Goal: Obtain resource: Download file/media

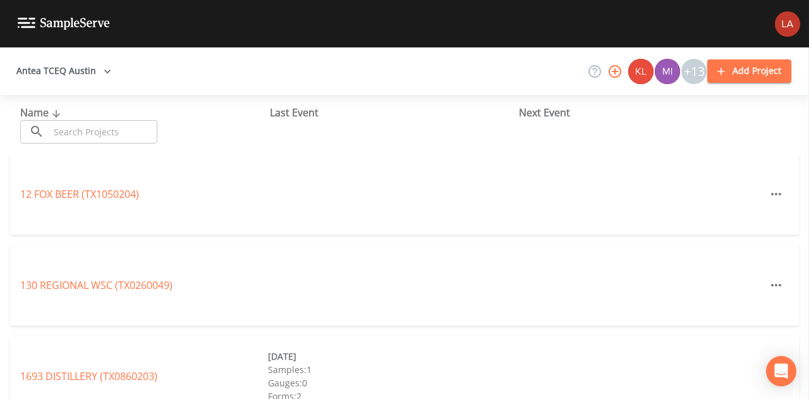
click at [101, 68] on icon "button" at bounding box center [107, 71] width 13 height 13
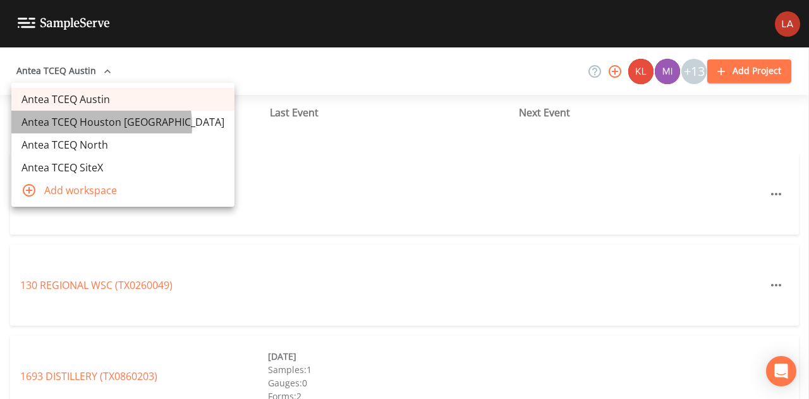
click at [84, 126] on link "Antea TCEQ Houston [GEOGRAPHIC_DATA]" at bounding box center [122, 122] width 223 height 23
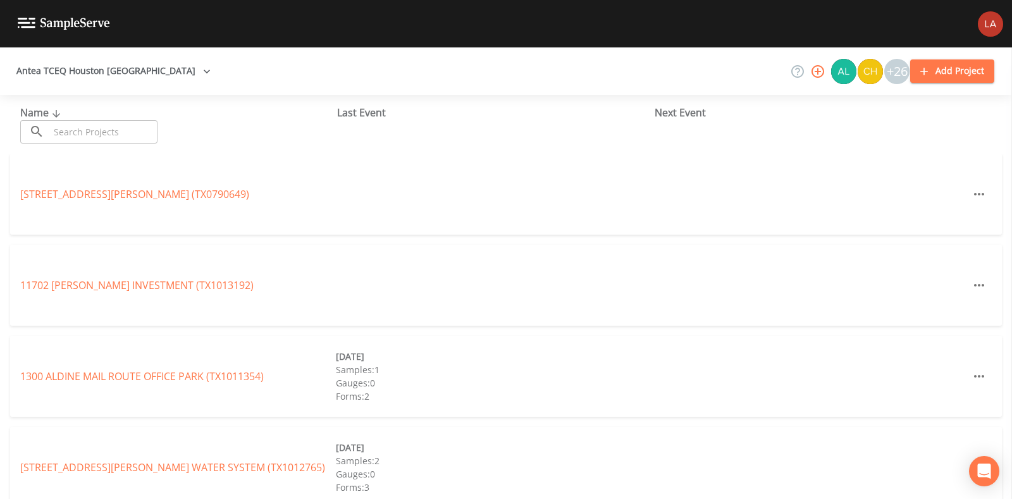
click at [95, 142] on input "text" at bounding box center [103, 131] width 108 height 23
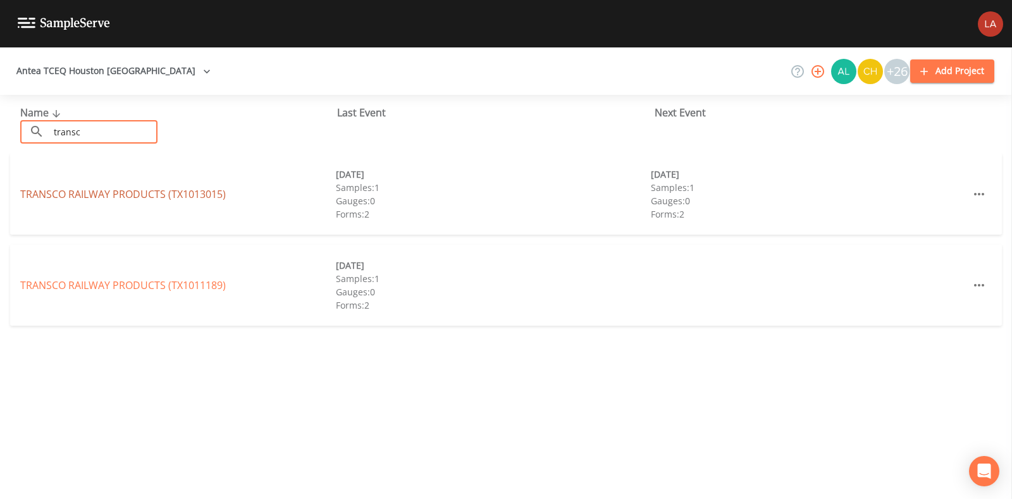
type input "transc"
click at [109, 194] on link "TRANSCO RAILWAY PRODUCTS (TX1013015)" at bounding box center [122, 194] width 205 height 14
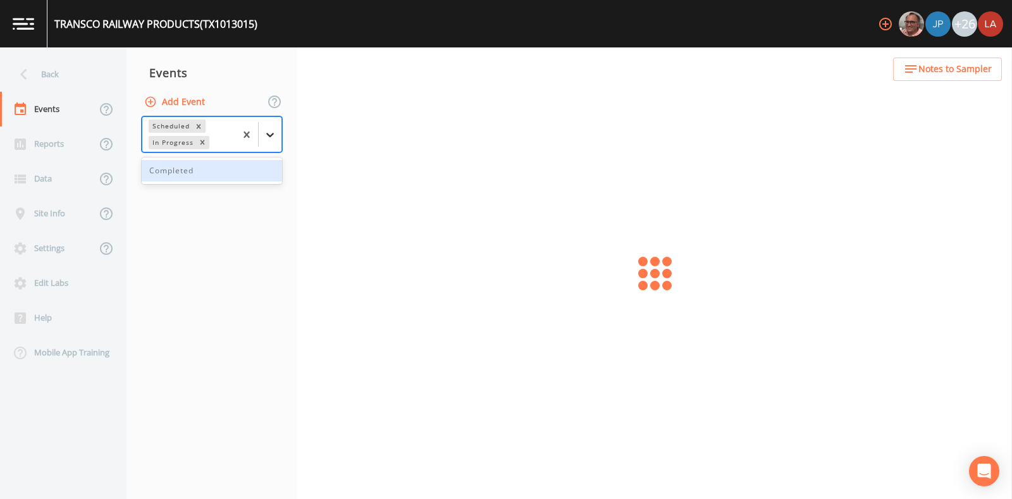
click at [278, 134] on div at bounding box center [270, 134] width 23 height 23
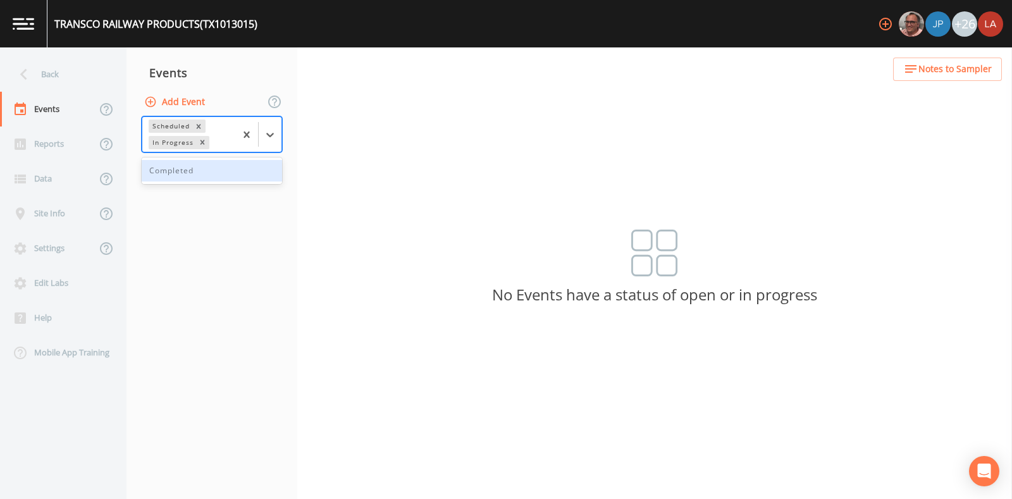
click at [210, 178] on div "Completed" at bounding box center [212, 170] width 140 height 21
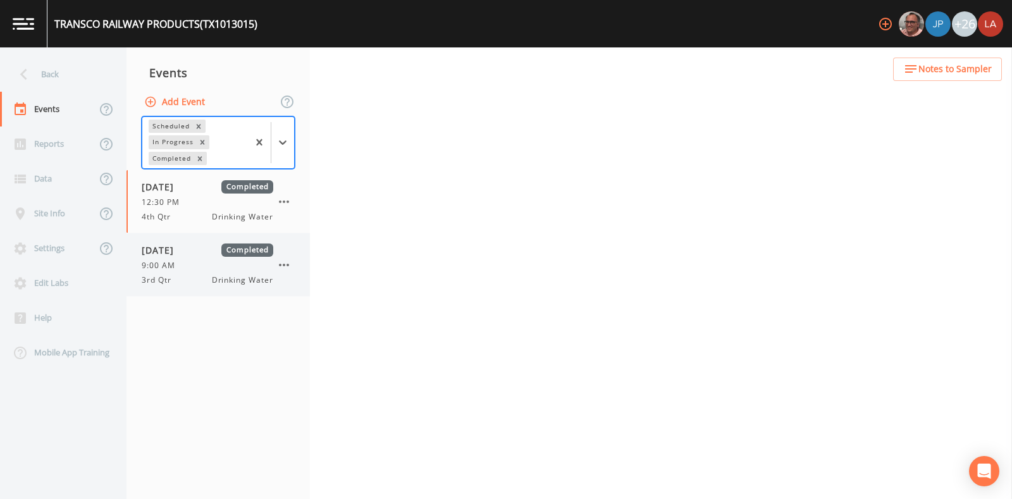
click at [193, 279] on div "3rd Qtr Drinking Water" at bounding box center [208, 279] width 132 height 11
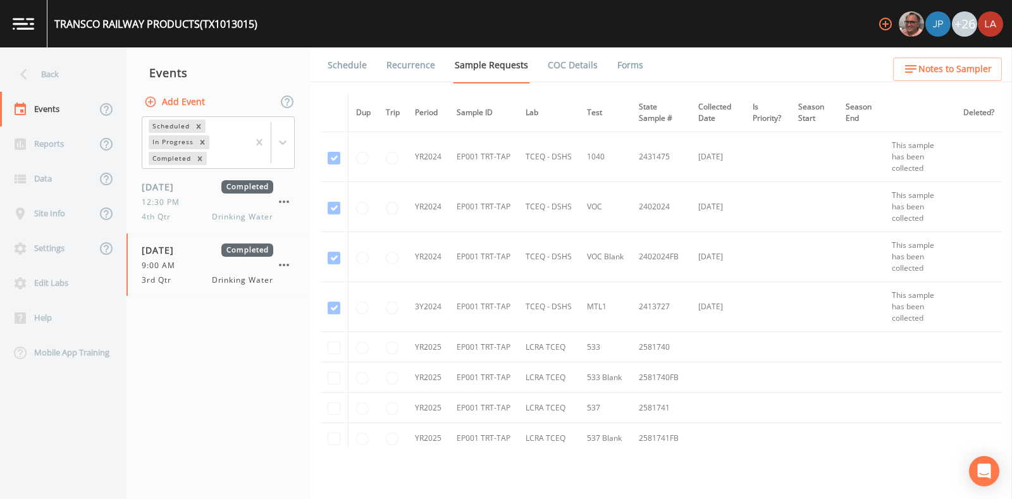
click at [635, 68] on link "Forms" at bounding box center [630, 64] width 30 height 35
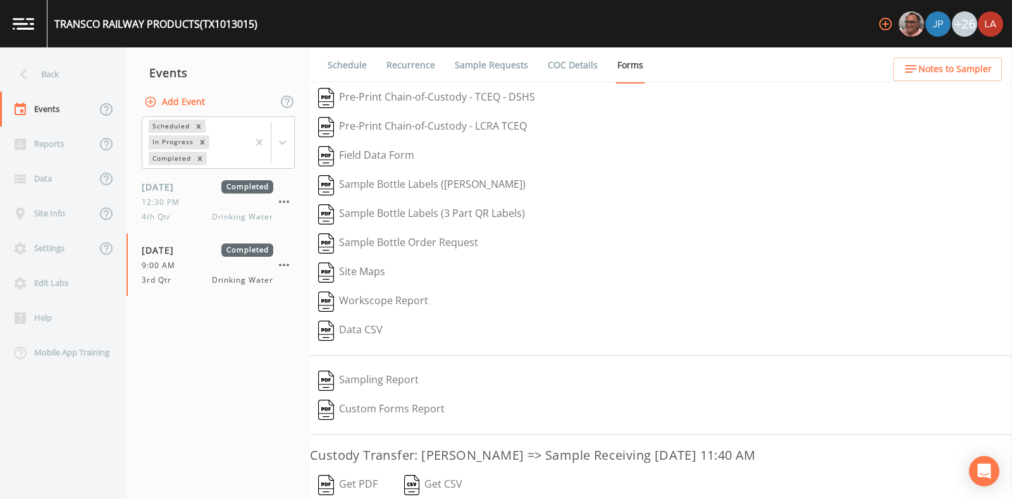
scroll to position [107, 0]
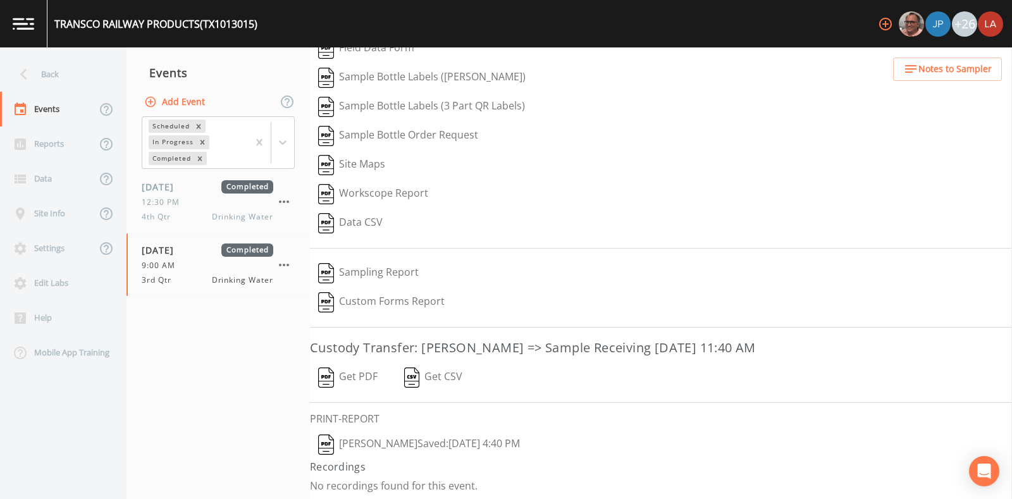
click at [444, 443] on button "Lauren Saenz  Saved: September 24, 2025 4:40 PM" at bounding box center [419, 444] width 218 height 29
click at [350, 383] on button "Get PDF" at bounding box center [348, 377] width 76 height 29
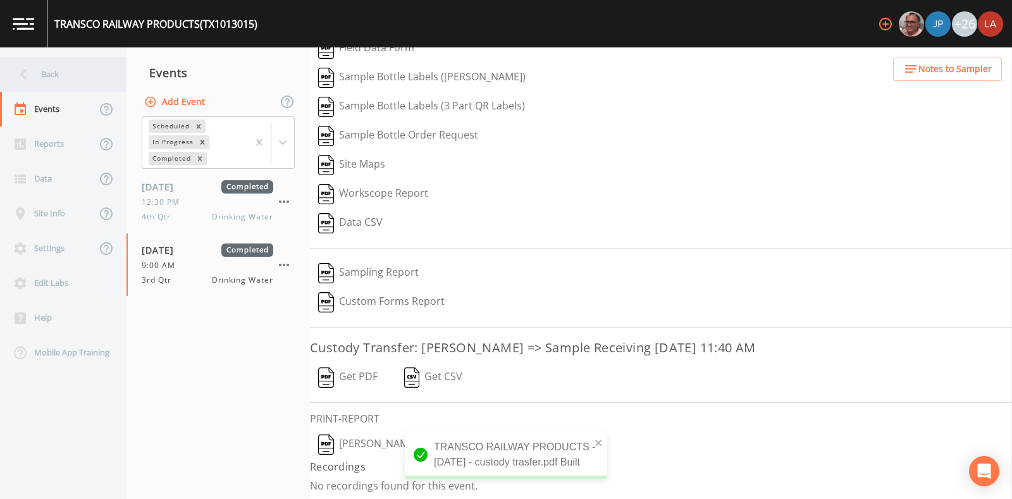
click at [34, 73] on icon at bounding box center [24, 74] width 22 height 22
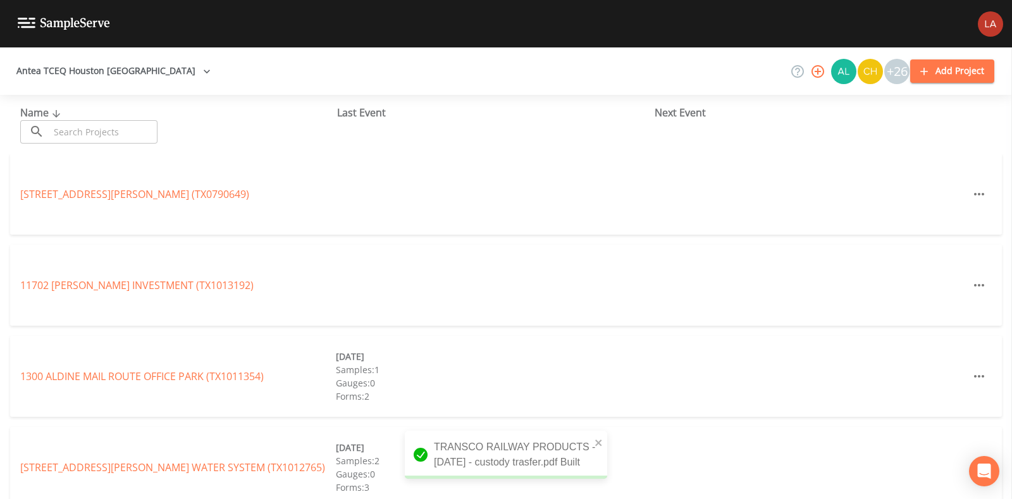
click at [138, 135] on input "text" at bounding box center [103, 131] width 108 height 23
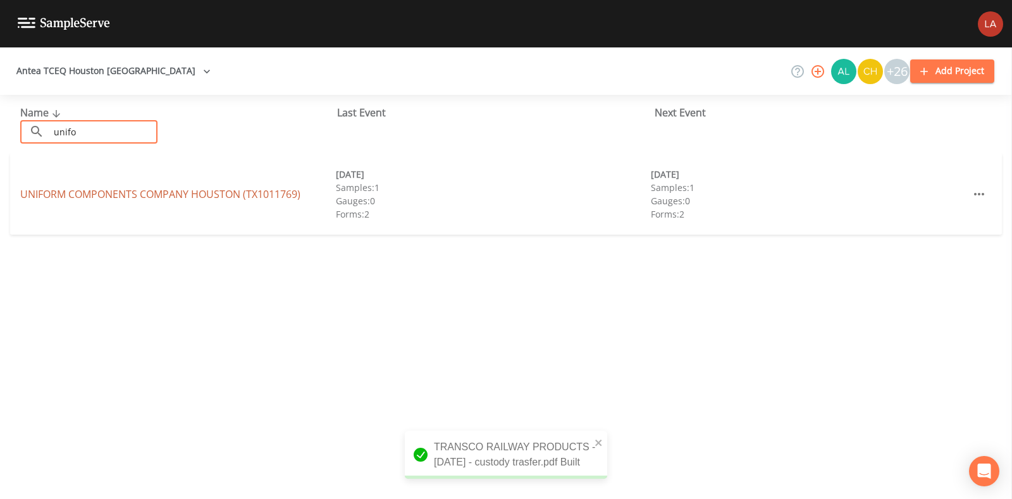
type input "unifo"
click at [136, 194] on link "UNIFORM COMPONENTS COMPANY HOUSTON (TX1011769)" at bounding box center [160, 194] width 280 height 14
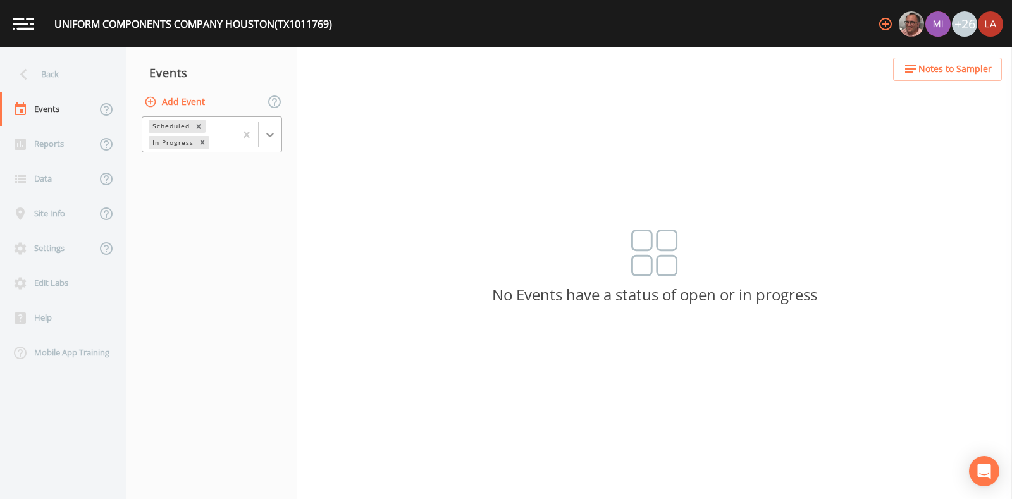
click at [275, 133] on icon at bounding box center [270, 134] width 13 height 13
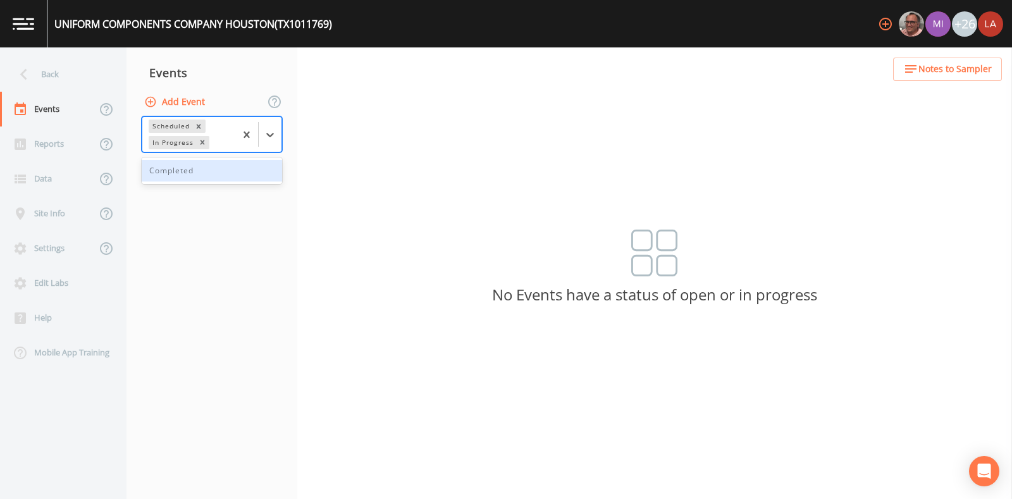
click at [233, 165] on div "Completed" at bounding box center [212, 170] width 140 height 21
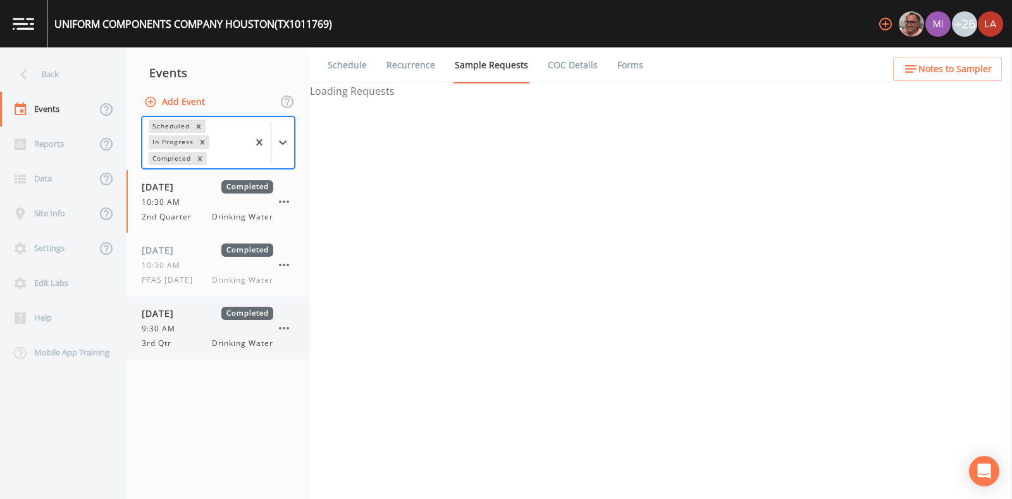
click at [201, 329] on div "9:30 AM" at bounding box center [208, 328] width 132 height 11
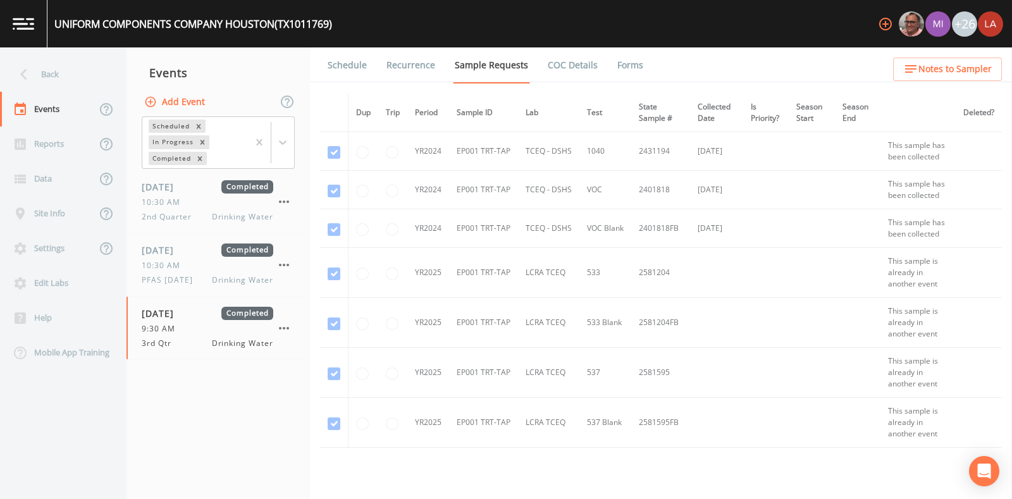
click at [635, 71] on link "Forms" at bounding box center [630, 64] width 30 height 35
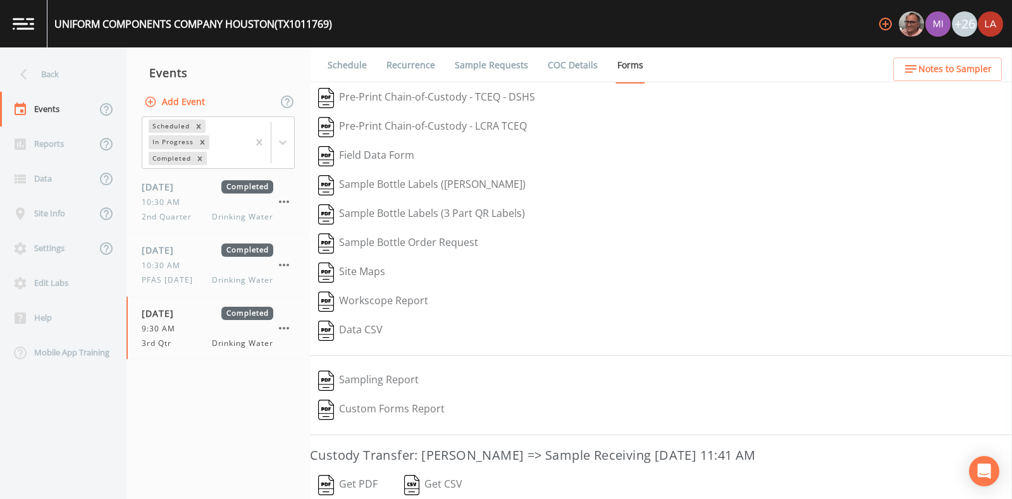
scroll to position [107, 0]
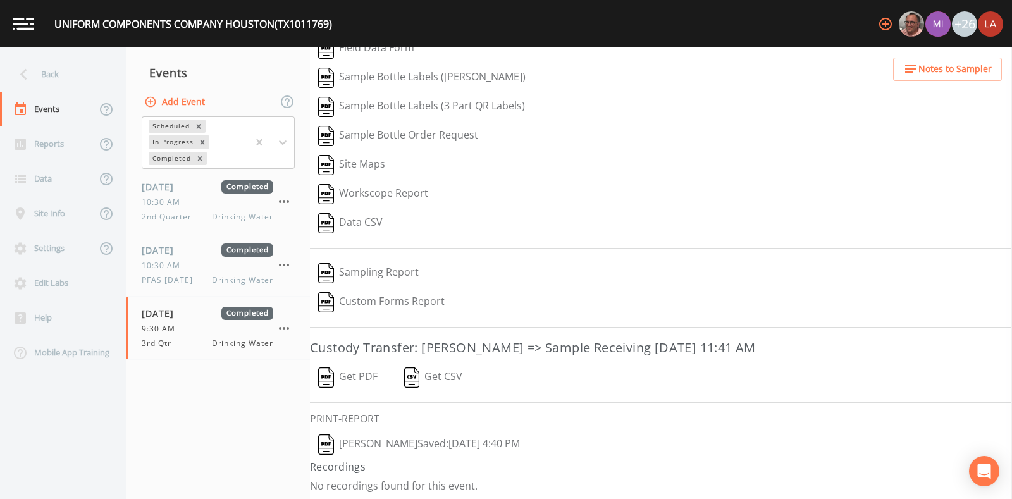
click at [427, 436] on button "Lauren Saenz  Saved: September 24, 2025 4:40 PM" at bounding box center [419, 444] width 218 height 29
click at [338, 368] on button "Get PDF" at bounding box center [348, 377] width 76 height 29
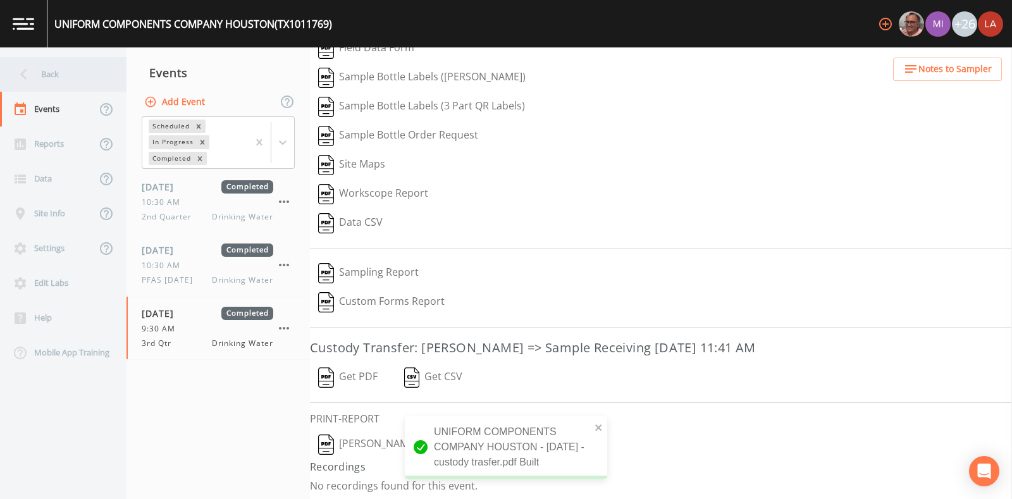
click at [32, 71] on icon at bounding box center [24, 74] width 22 height 22
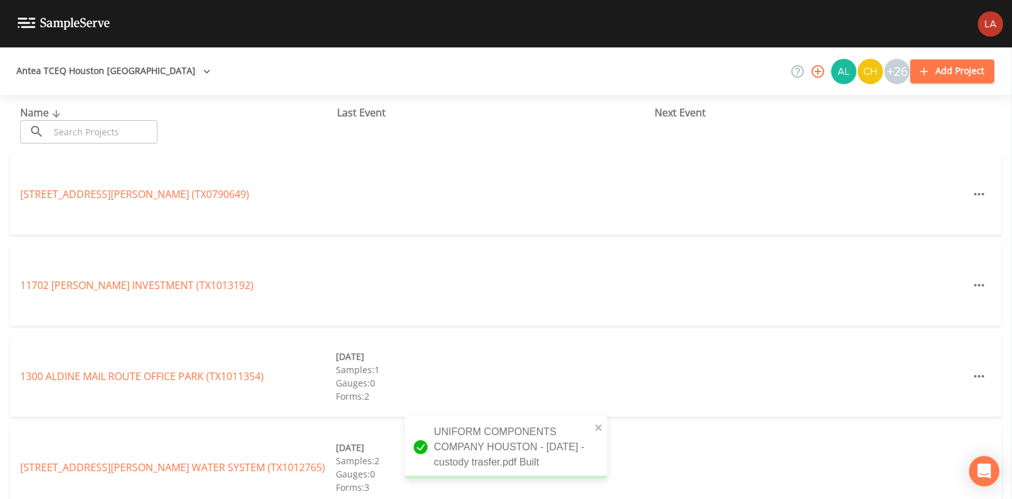
click at [54, 132] on input "text" at bounding box center [103, 131] width 108 height 23
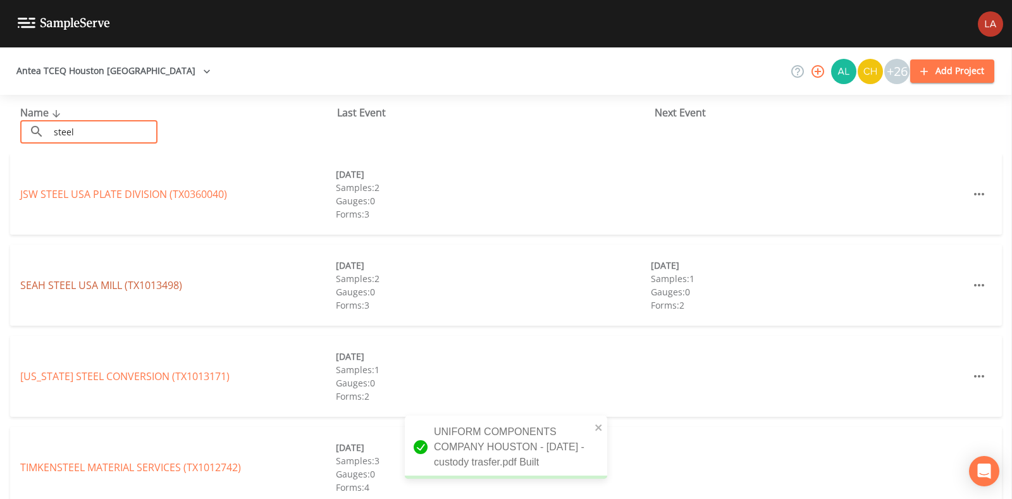
type input "steel"
click at [106, 278] on link "SEAH STEEL USA MILL (TX1013498)" at bounding box center [101, 285] width 162 height 14
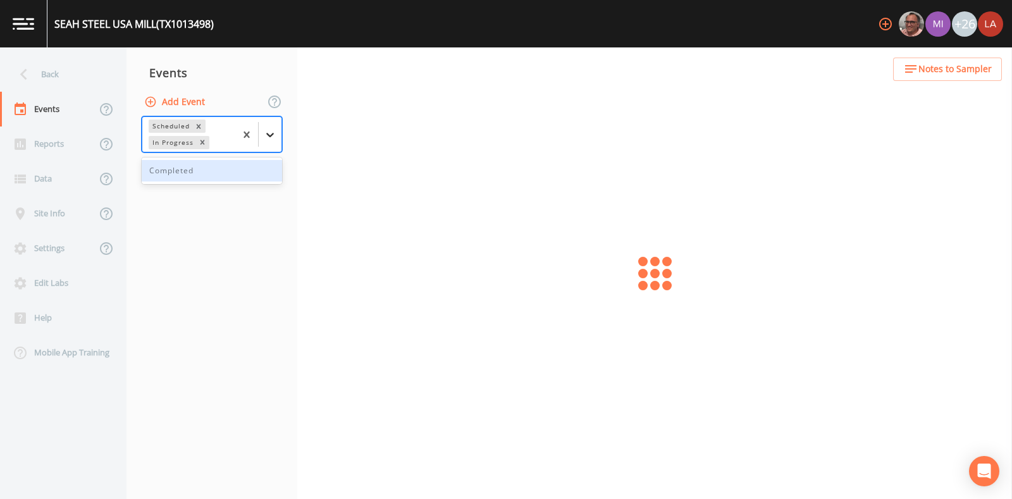
click at [273, 140] on icon at bounding box center [270, 134] width 13 height 13
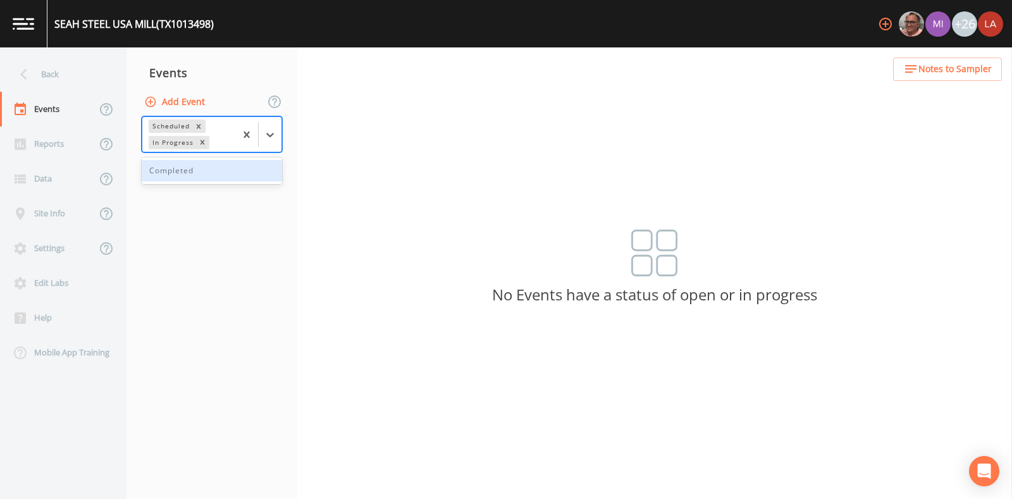
click at [243, 164] on div "Completed" at bounding box center [212, 170] width 140 height 21
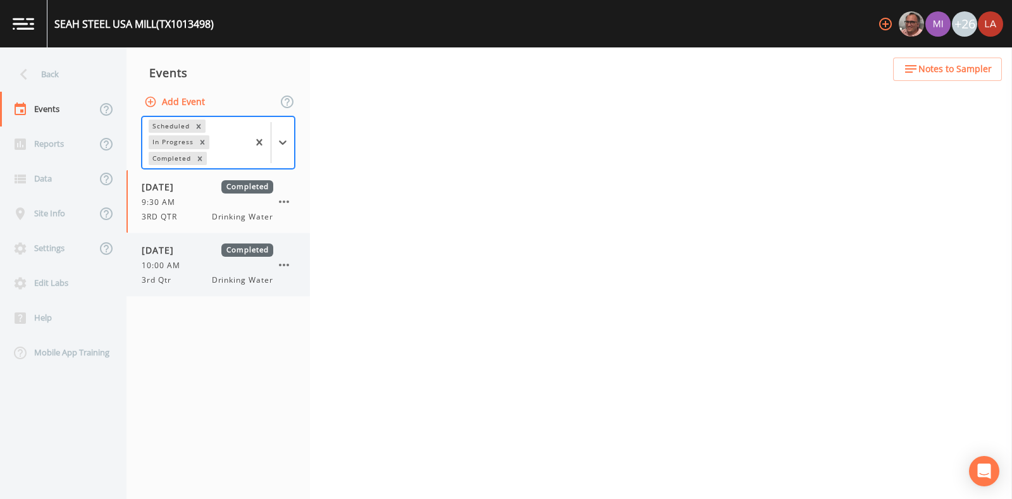
click at [172, 269] on span "10:00 AM" at bounding box center [165, 265] width 46 height 11
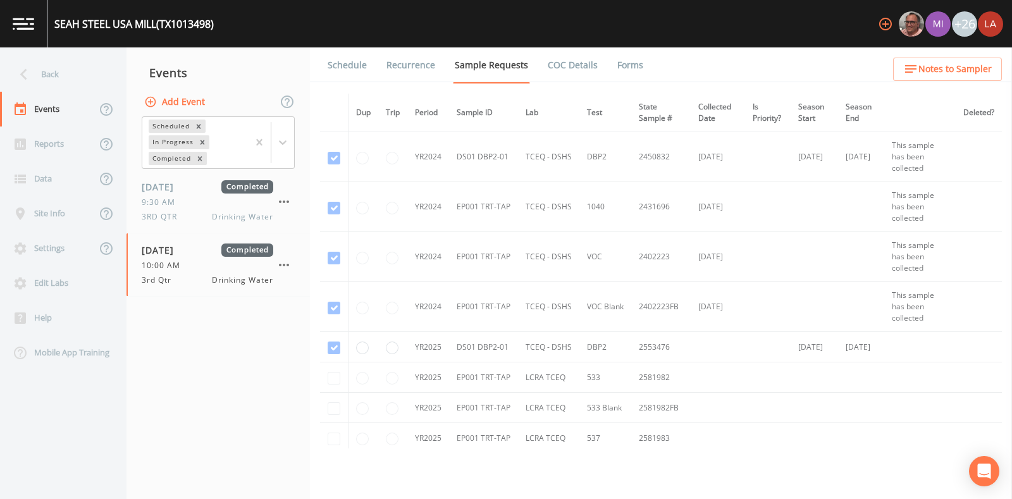
click at [622, 71] on link "Forms" at bounding box center [630, 64] width 30 height 35
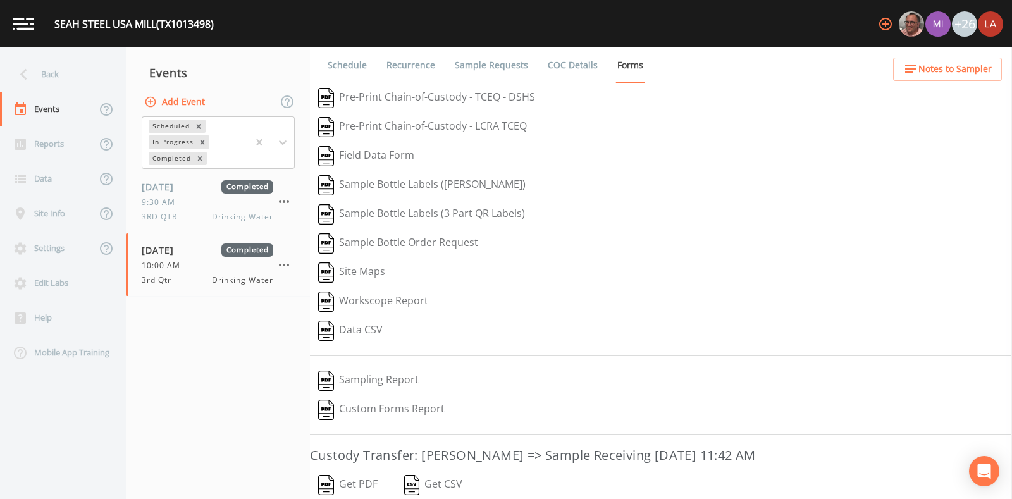
scroll to position [107, 0]
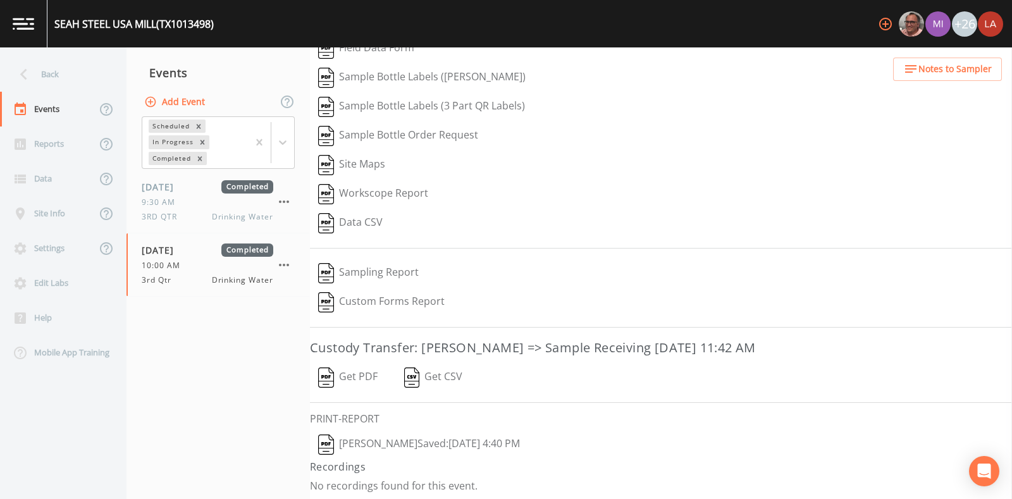
click at [451, 447] on button "Lauren Saenz  Saved: September 24, 2025 4:40 PM" at bounding box center [419, 444] width 218 height 29
click at [340, 371] on button "Get PDF" at bounding box center [348, 377] width 76 height 29
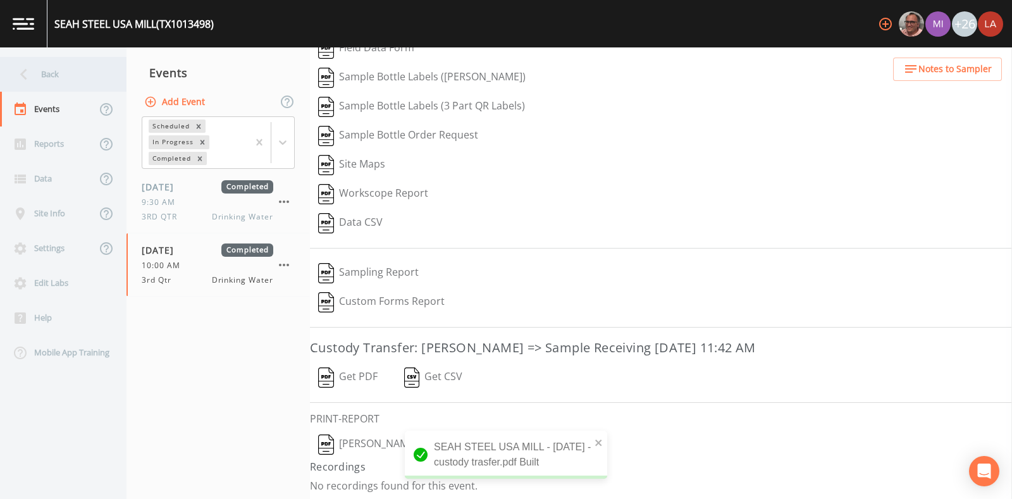
click at [28, 60] on div "Back" at bounding box center [57, 74] width 114 height 35
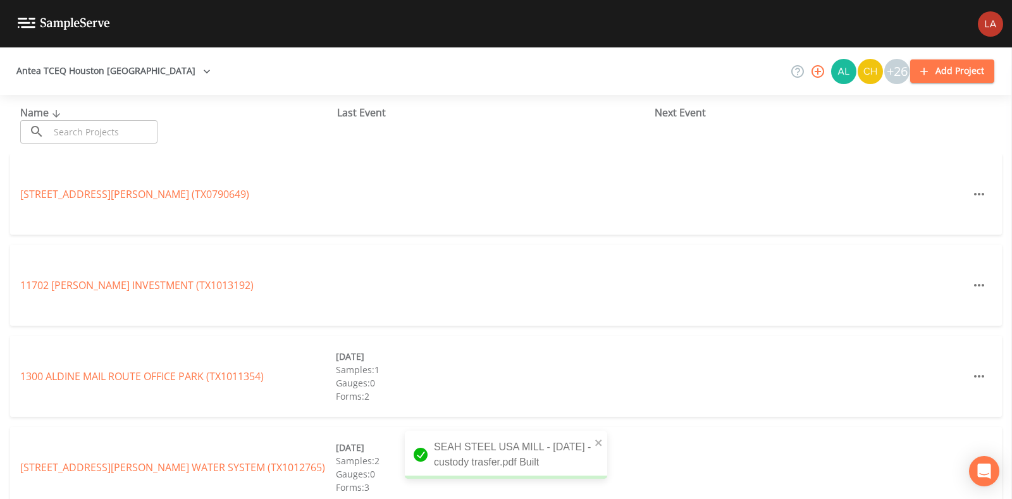
click at [85, 136] on input "text" at bounding box center [103, 131] width 108 height 23
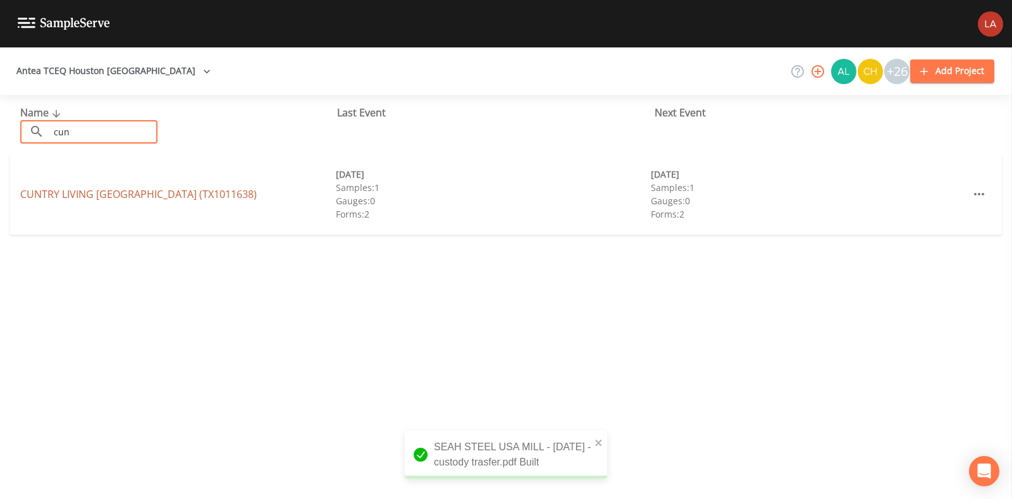
type input "cun"
click at [117, 190] on link "CUNTRY LIVING MOBILE HOME PARK (TX1011638)" at bounding box center [138, 194] width 236 height 14
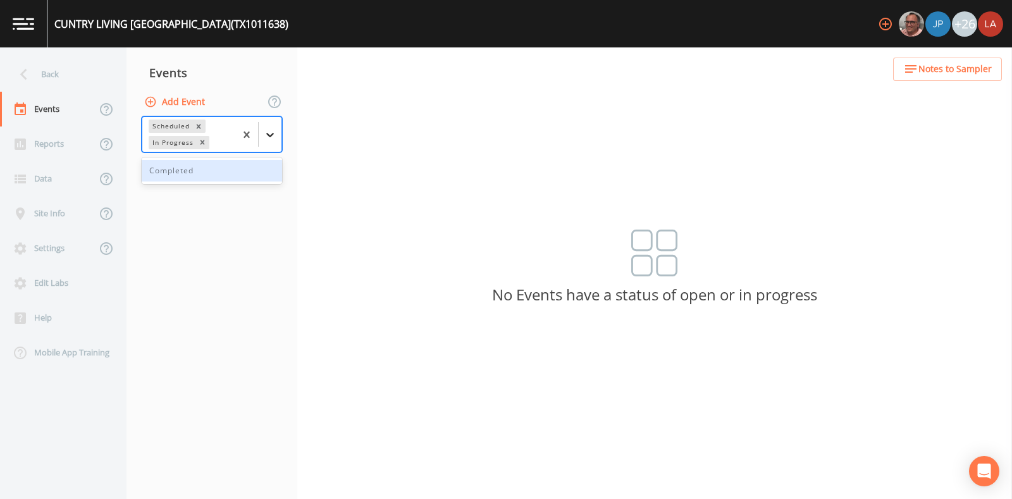
click at [275, 125] on div at bounding box center [270, 134] width 23 height 23
click at [215, 166] on div "Completed" at bounding box center [212, 170] width 140 height 21
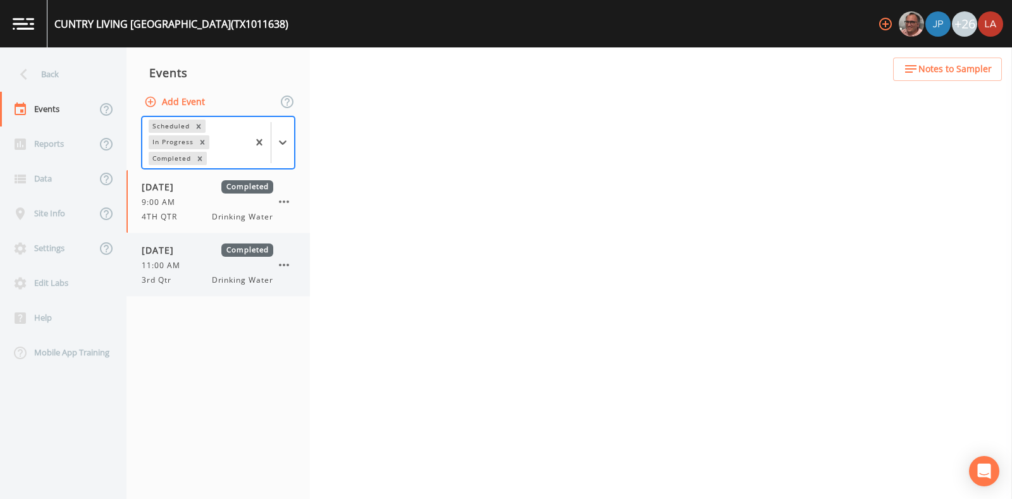
click at [190, 276] on div "3rd Qtr Drinking Water" at bounding box center [208, 279] width 132 height 11
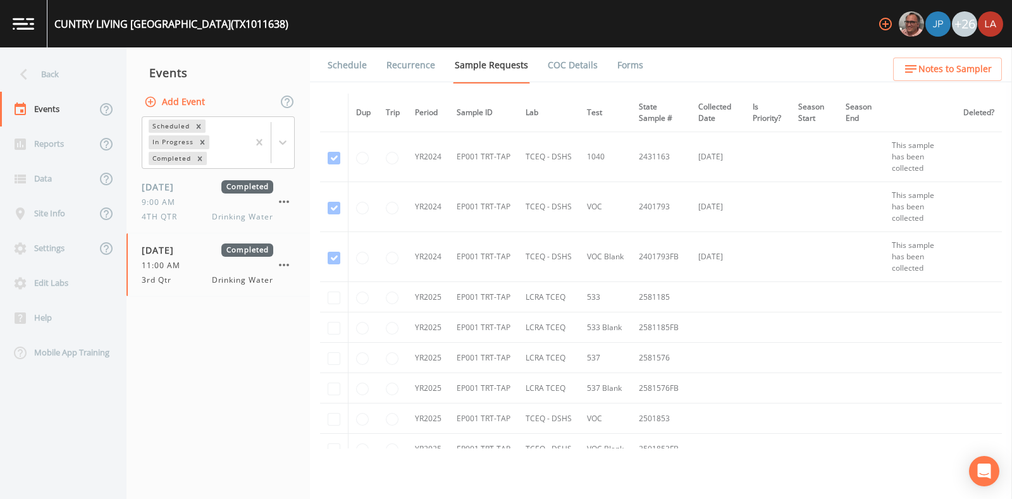
click at [623, 64] on link "Forms" at bounding box center [630, 64] width 30 height 35
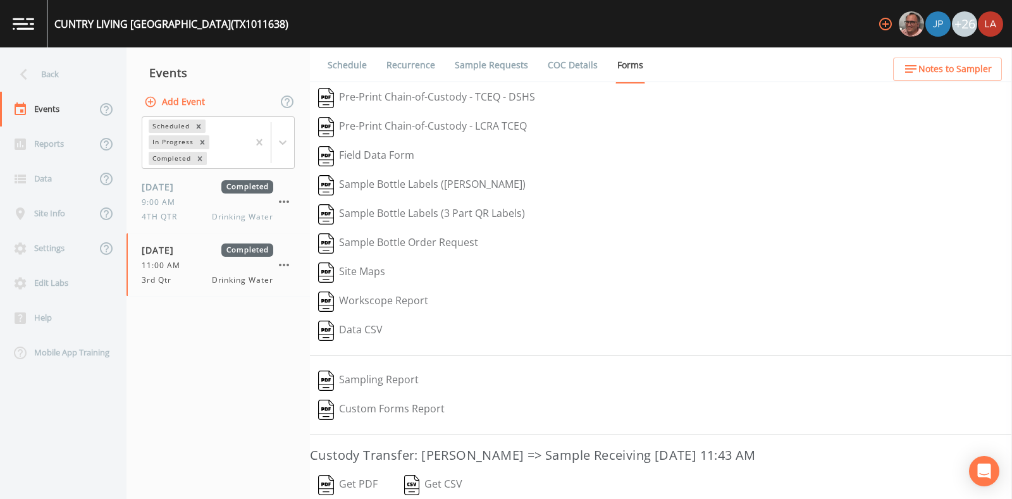
scroll to position [107, 0]
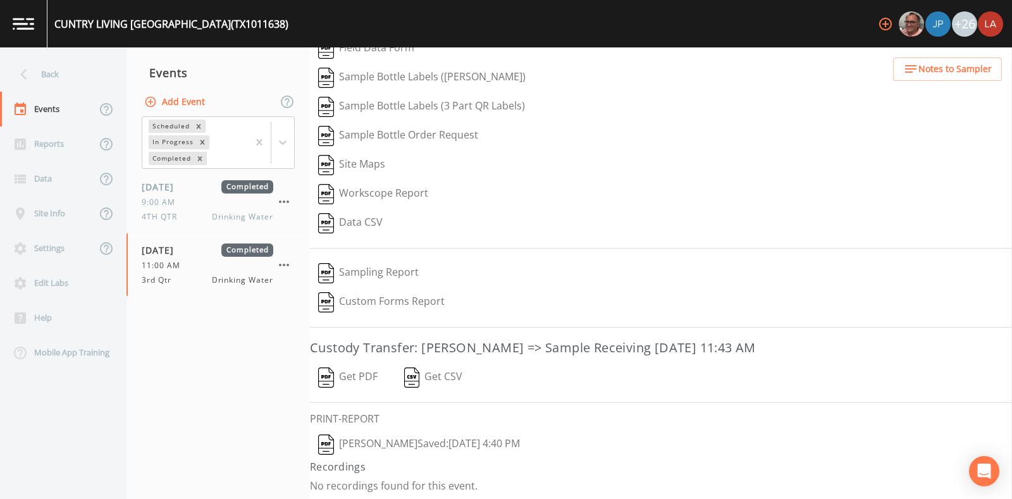
click at [445, 439] on button "Lauren Saenz  Saved: September 24, 2025 4:40 PM" at bounding box center [419, 444] width 218 height 29
click at [340, 367] on button "Get PDF" at bounding box center [348, 377] width 76 height 29
click at [40, 84] on div "Back" at bounding box center [57, 74] width 114 height 35
